Goal: Information Seeking & Learning: Check status

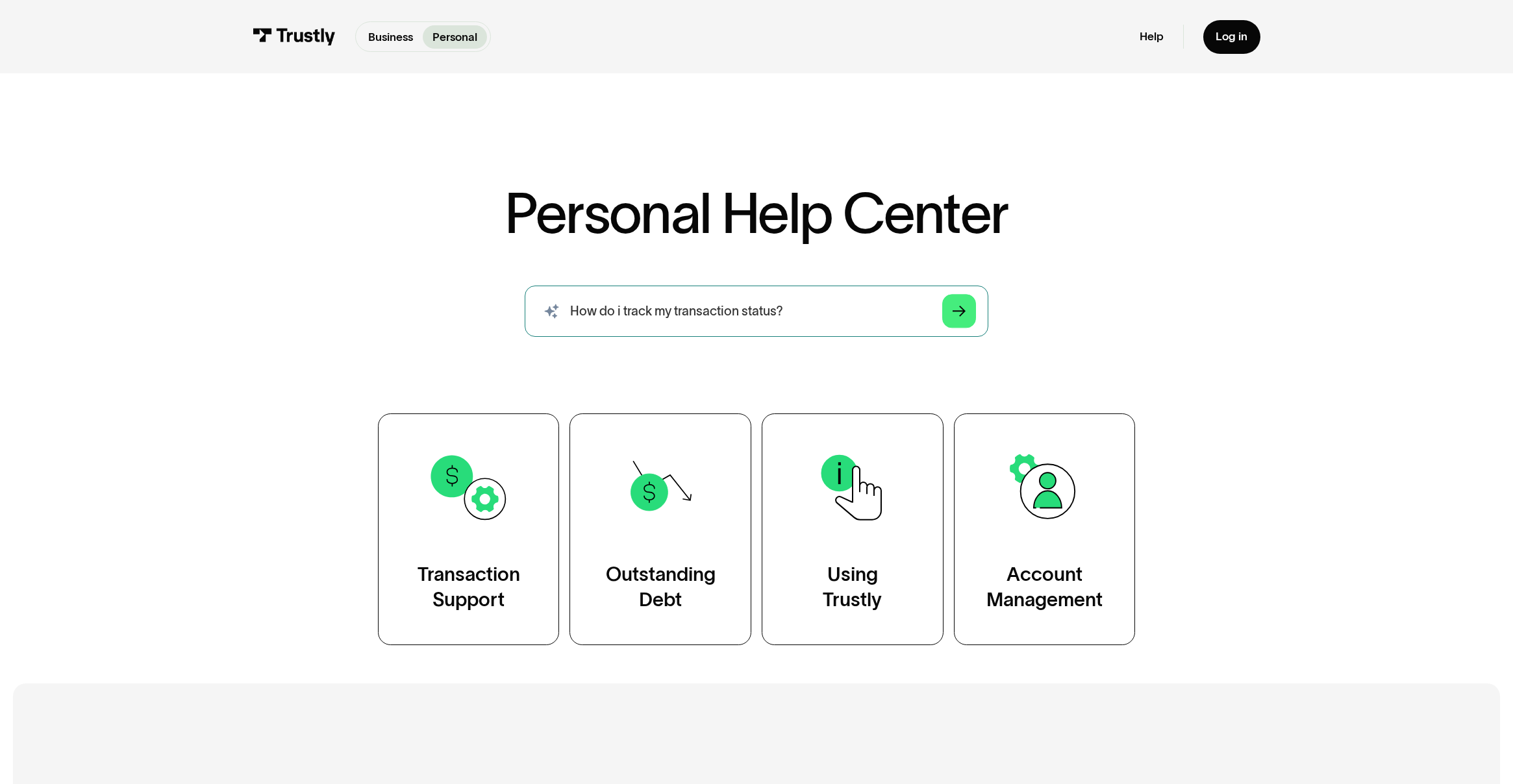
click at [799, 317] on input "How do i track my transaction status?" at bounding box center [756, 311] width 463 height 51
click at [958, 317] on icon "Arrow Right" at bounding box center [960, 312] width 13 height 13
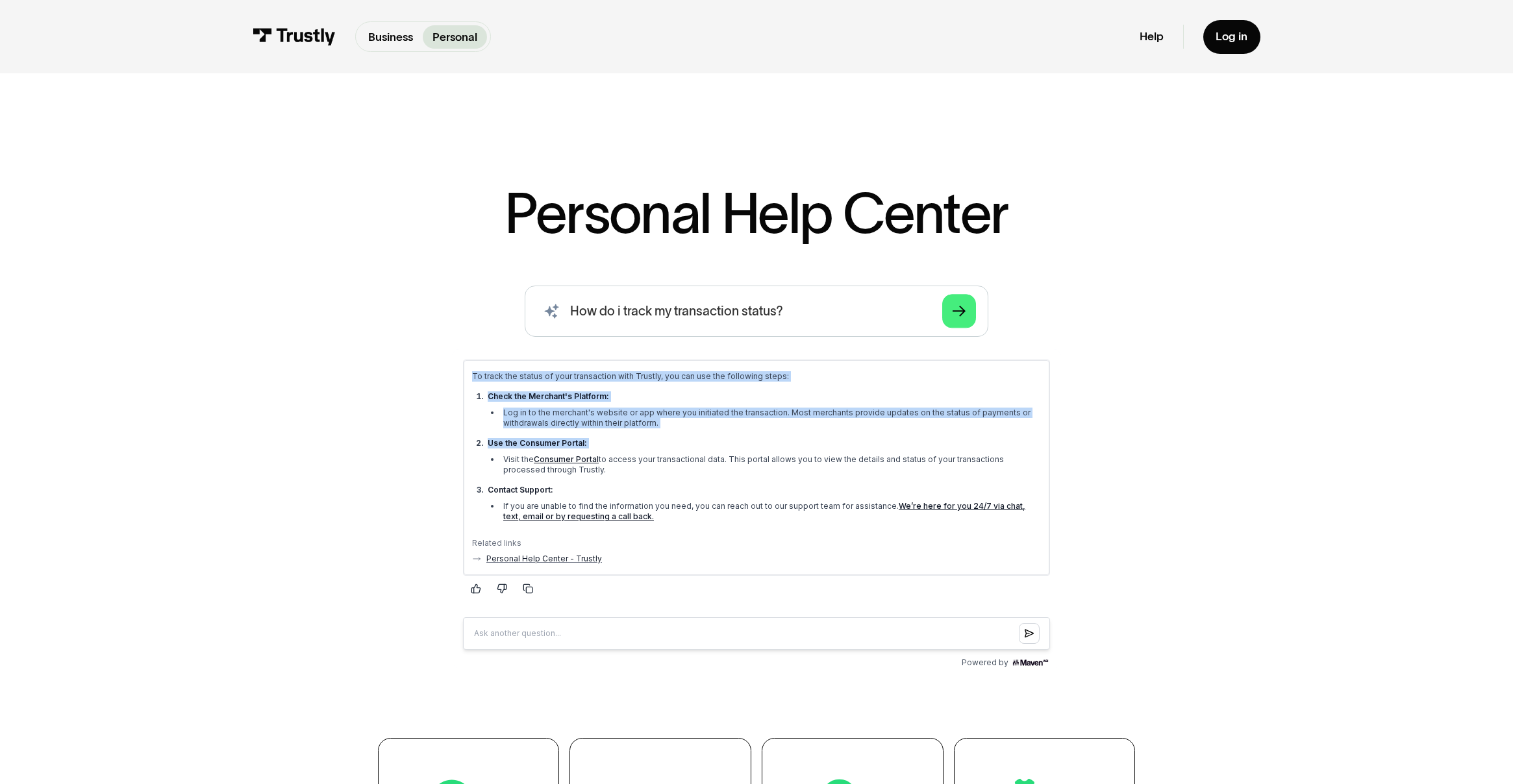
drag, startPoint x: 470, startPoint y: 373, endPoint x: 654, endPoint y: 454, distance: 201.0
click at [615, 449] on div "To track the status of your transaction with Trustly, you can use the following…" at bounding box center [756, 468] width 586 height 215
click at [688, 437] on ul "Check the Merchant's Platform: Log in to the merchant's website or app where yo…" at bounding box center [756, 457] width 569 height 131
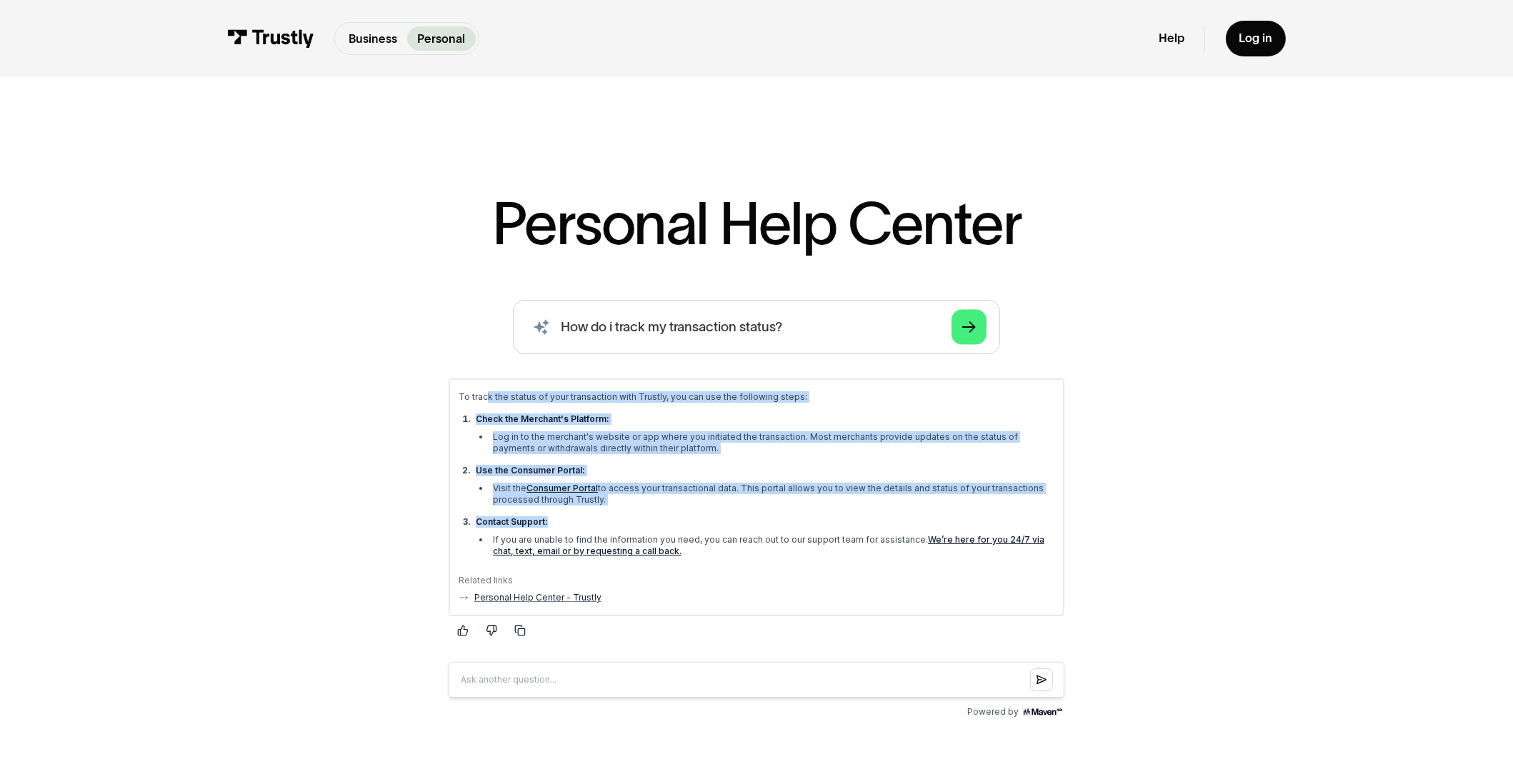
drag, startPoint x: 566, startPoint y: 451, endPoint x: 653, endPoint y: 526, distance: 114.9
click at [644, 520] on div "To track the status of your transaction with Trustly, you can use the following…" at bounding box center [755, 477] width 596 height 172
click at [709, 523] on p "Contact Support:" at bounding box center [764, 522] width 579 height 12
